Goal: Information Seeking & Learning: Find contact information

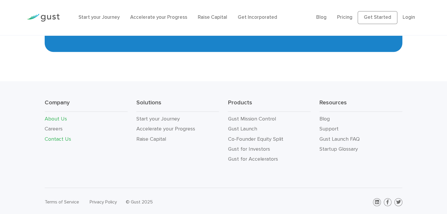
click at [55, 137] on link "Contact Us" at bounding box center [58, 139] width 26 height 6
